Goal: Check status: Check status

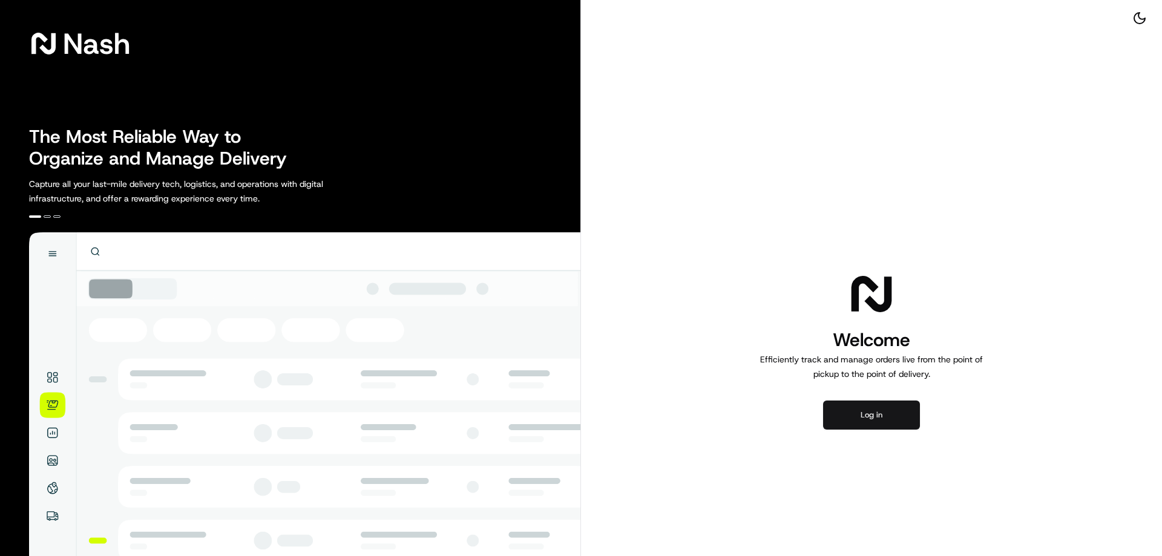
click at [869, 412] on button "Log in" at bounding box center [871, 415] width 97 height 29
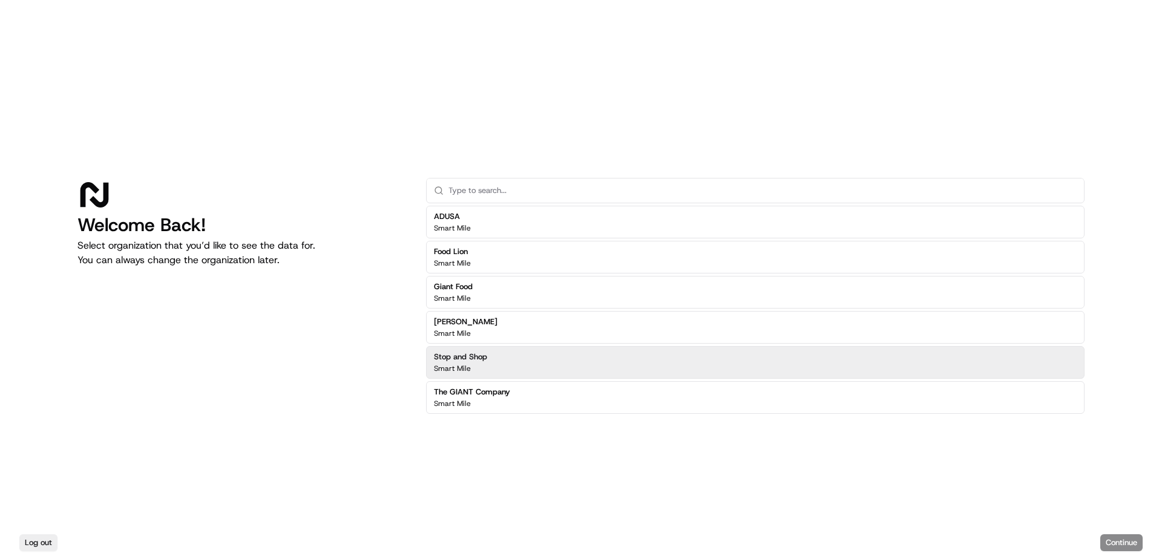
click at [469, 358] on h2 "Stop and Shop" at bounding box center [460, 357] width 53 height 11
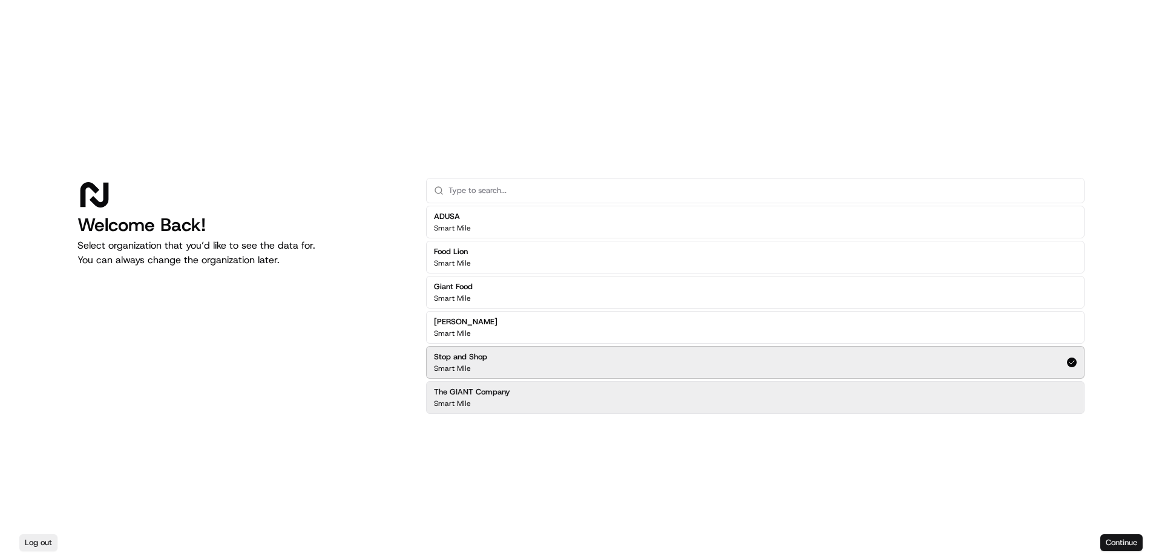
click at [1120, 539] on button "Continue" at bounding box center [1121, 542] width 42 height 17
